Goal: Navigation & Orientation: Find specific page/section

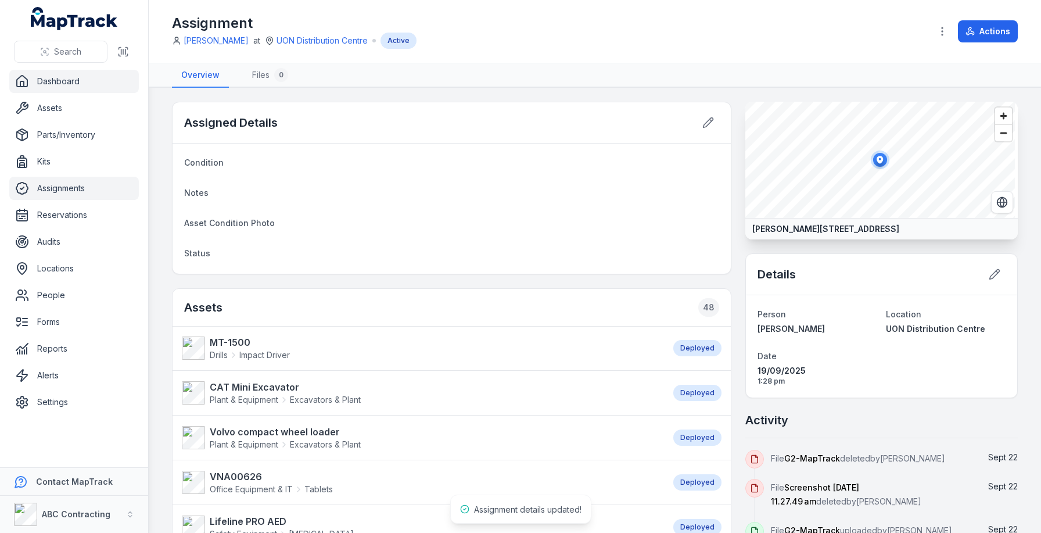
click at [101, 70] on link "Dashboard" at bounding box center [74, 81] width 130 height 23
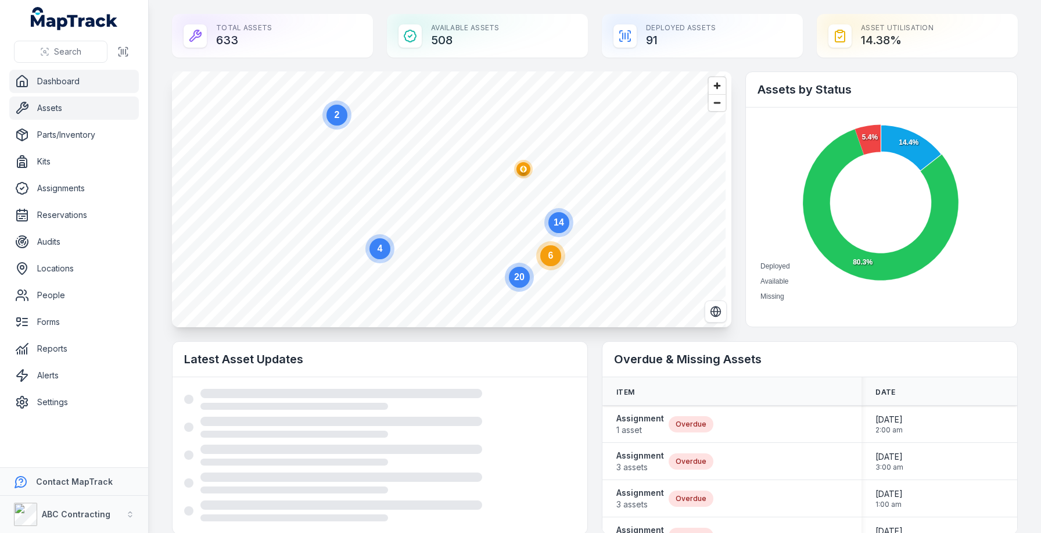
click at [54, 113] on link "Assets" at bounding box center [74, 107] width 130 height 23
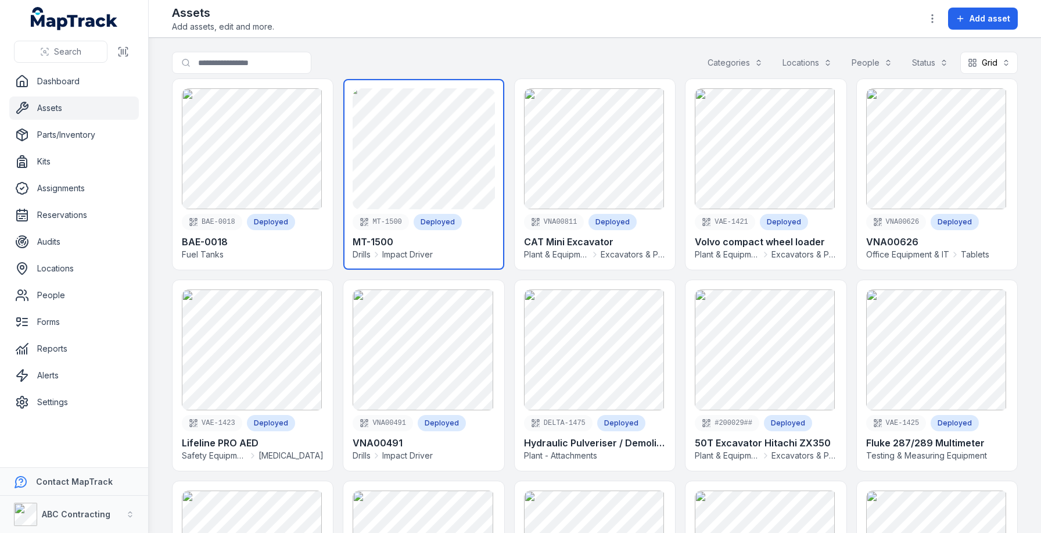
scroll to position [8, 0]
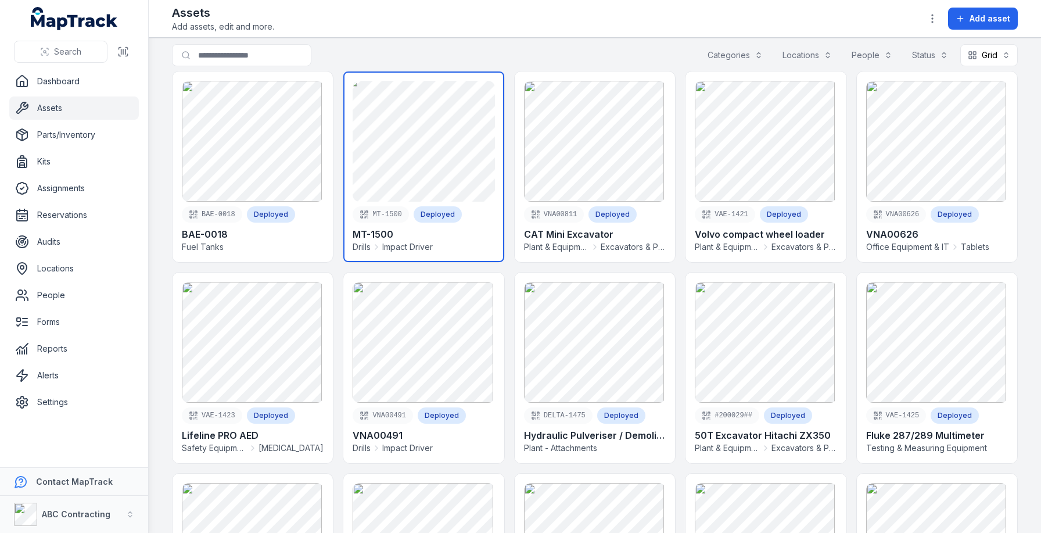
click at [412, 165] on link at bounding box center [423, 166] width 160 height 190
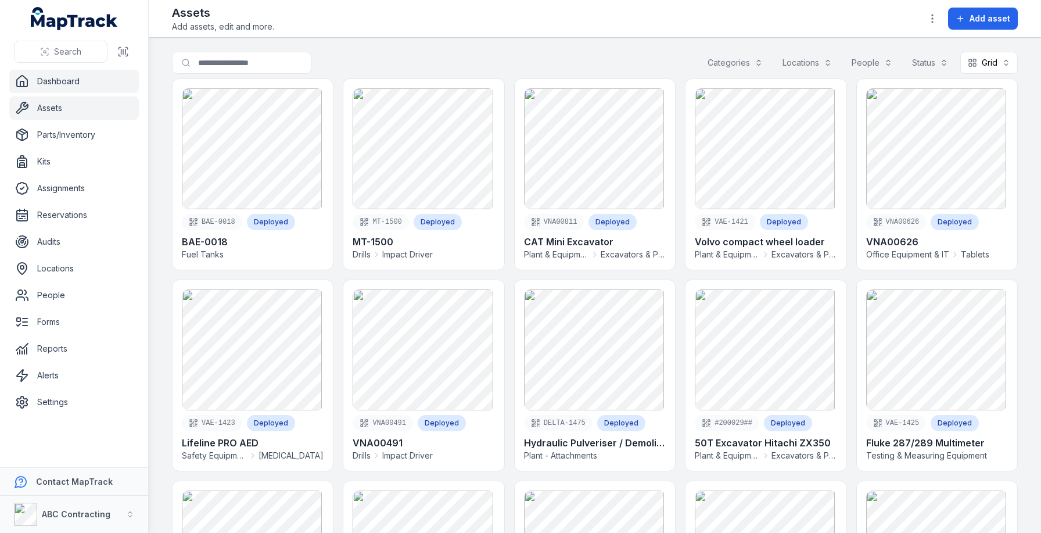
click at [53, 90] on link "Dashboard" at bounding box center [74, 81] width 130 height 23
click at [57, 106] on link "Assets" at bounding box center [74, 107] width 130 height 23
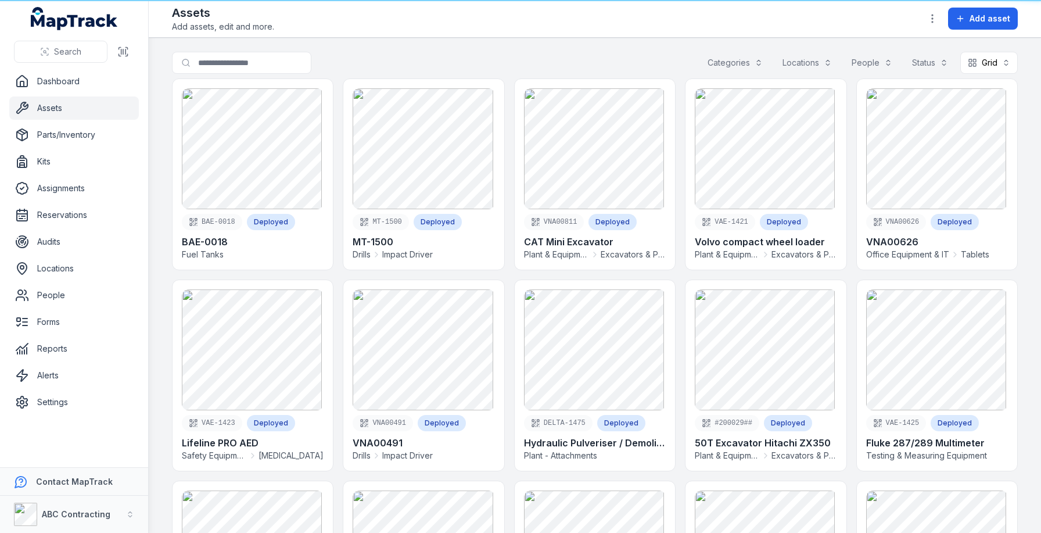
click at [53, 113] on link "Assets" at bounding box center [74, 107] width 130 height 23
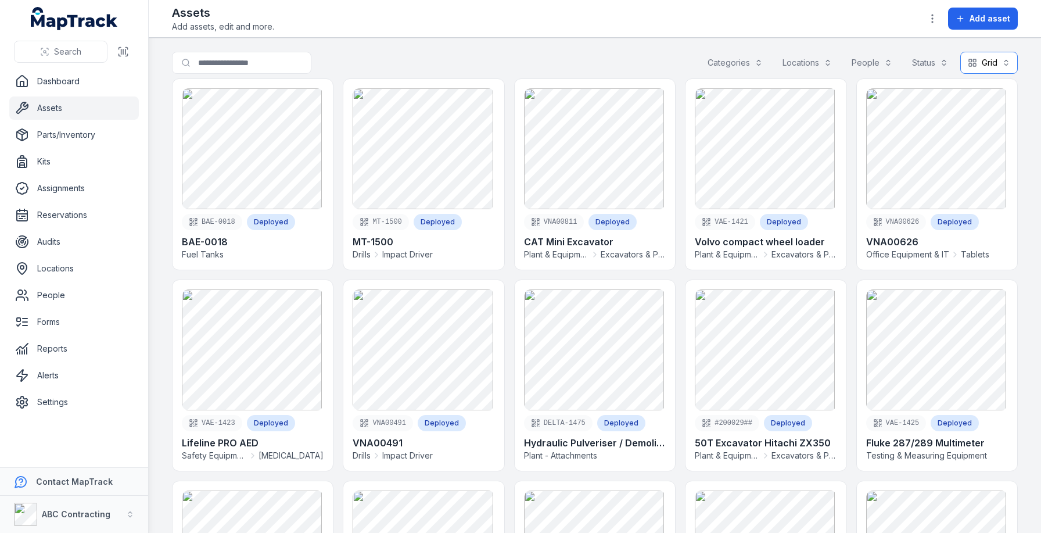
click at [988, 66] on button "Grid ****" at bounding box center [988, 63] width 57 height 22
click at [976, 97] on span "Table" at bounding box center [973, 92] width 22 height 12
